Goal: Information Seeking & Learning: Learn about a topic

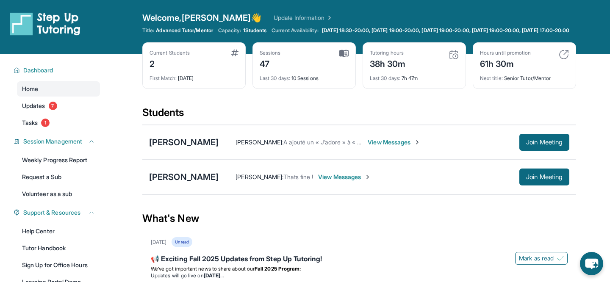
click at [451, 60] on img at bounding box center [453, 55] width 10 height 10
click at [417, 64] on div "Tutoring hours 38h 30m" at bounding box center [414, 60] width 89 height 20
click at [405, 70] on div "38h 30m" at bounding box center [388, 63] width 36 height 14
click at [252, 30] on span "1 Students" at bounding box center [255, 30] width 24 height 7
click at [273, 16] on link "Update Information" at bounding box center [302, 18] width 59 height 8
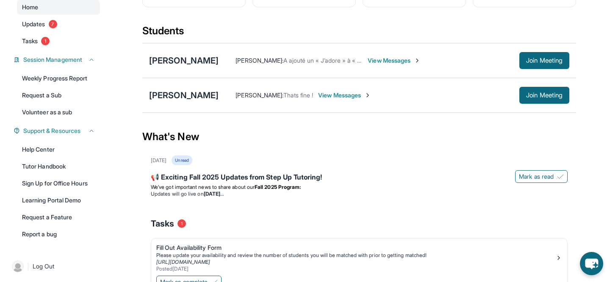
scroll to position [86, 0]
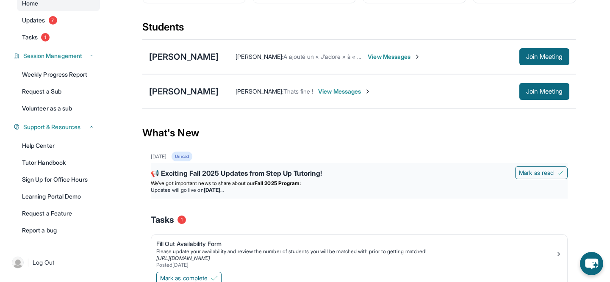
click at [215, 193] on strong "[DATE]" at bounding box center [214, 190] width 20 height 6
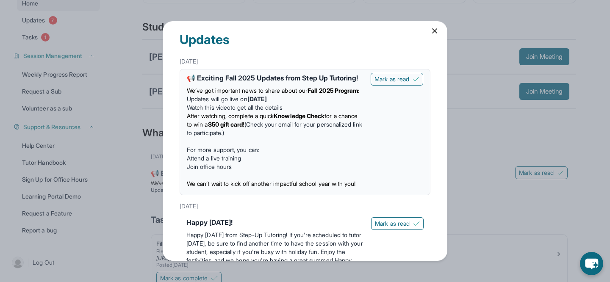
scroll to position [0, 0]
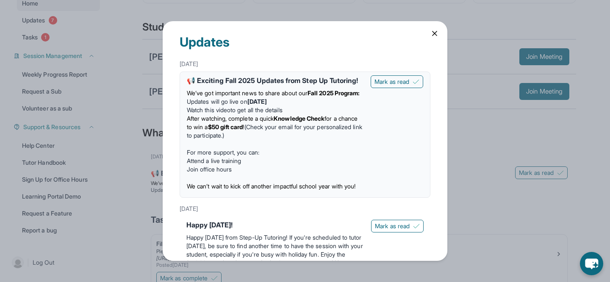
click at [218, 5] on div "Updates August 27th 📢 Exciting Fall 2025 Updates from Step Up Tutoring! We’ve g…" at bounding box center [305, 141] width 610 height 282
